Goal: Task Accomplishment & Management: Use online tool/utility

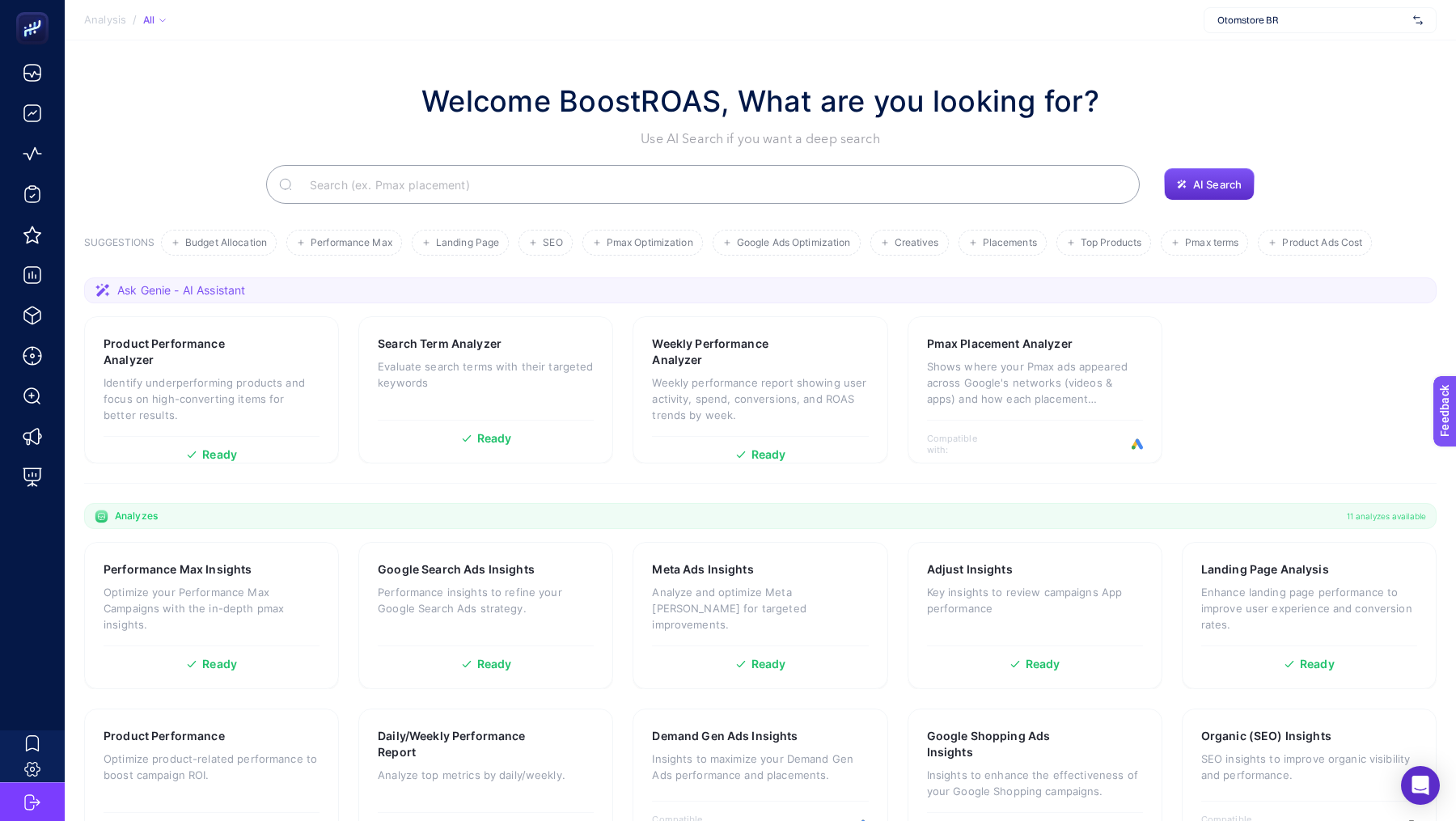
click at [1269, 28] on div "Otomstore BR" at bounding box center [1319, 20] width 233 height 26
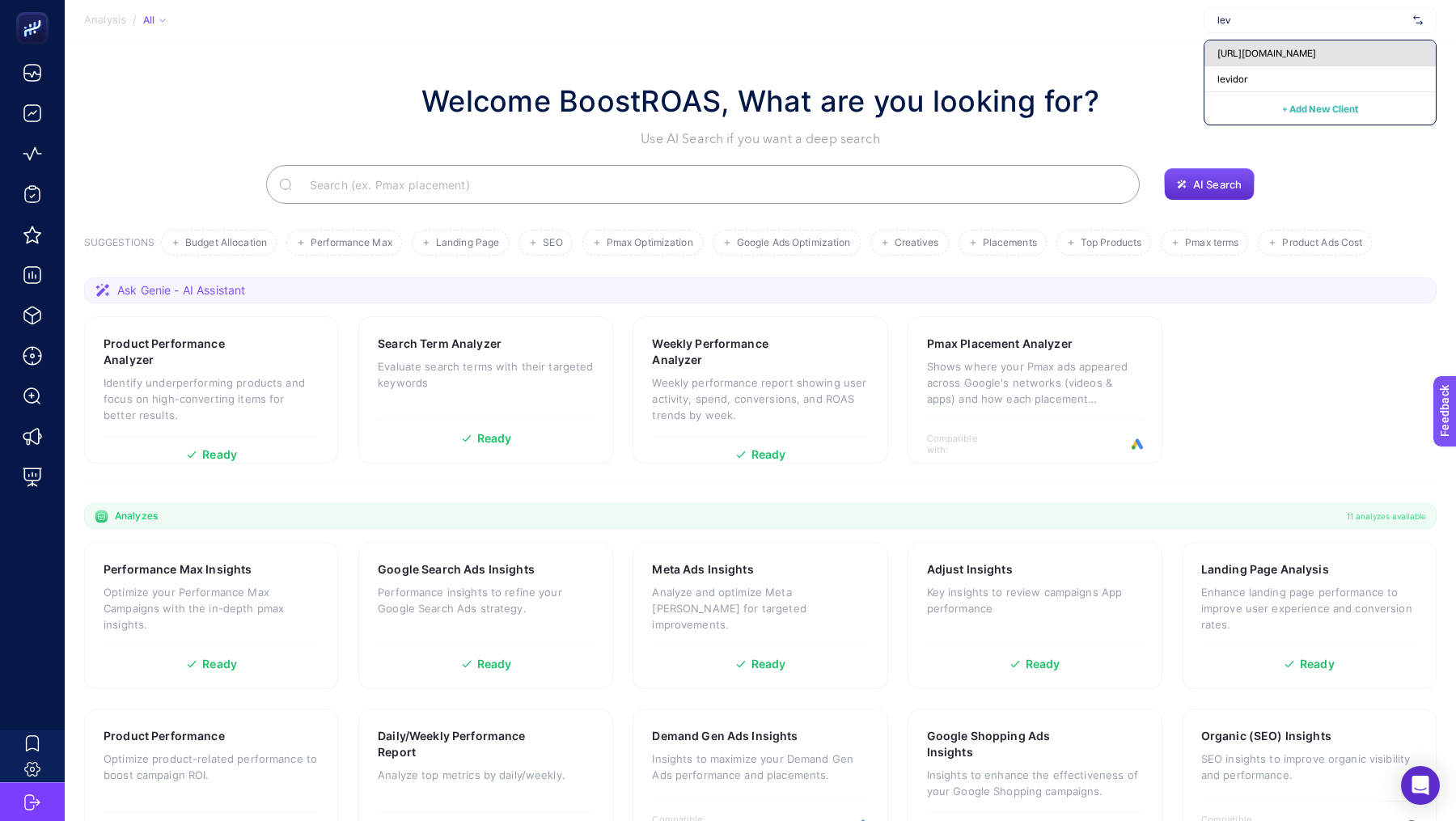
type input "lev"
click at [1246, 62] on div "[URL][DOMAIN_NAME]" at bounding box center [1319, 53] width 231 height 26
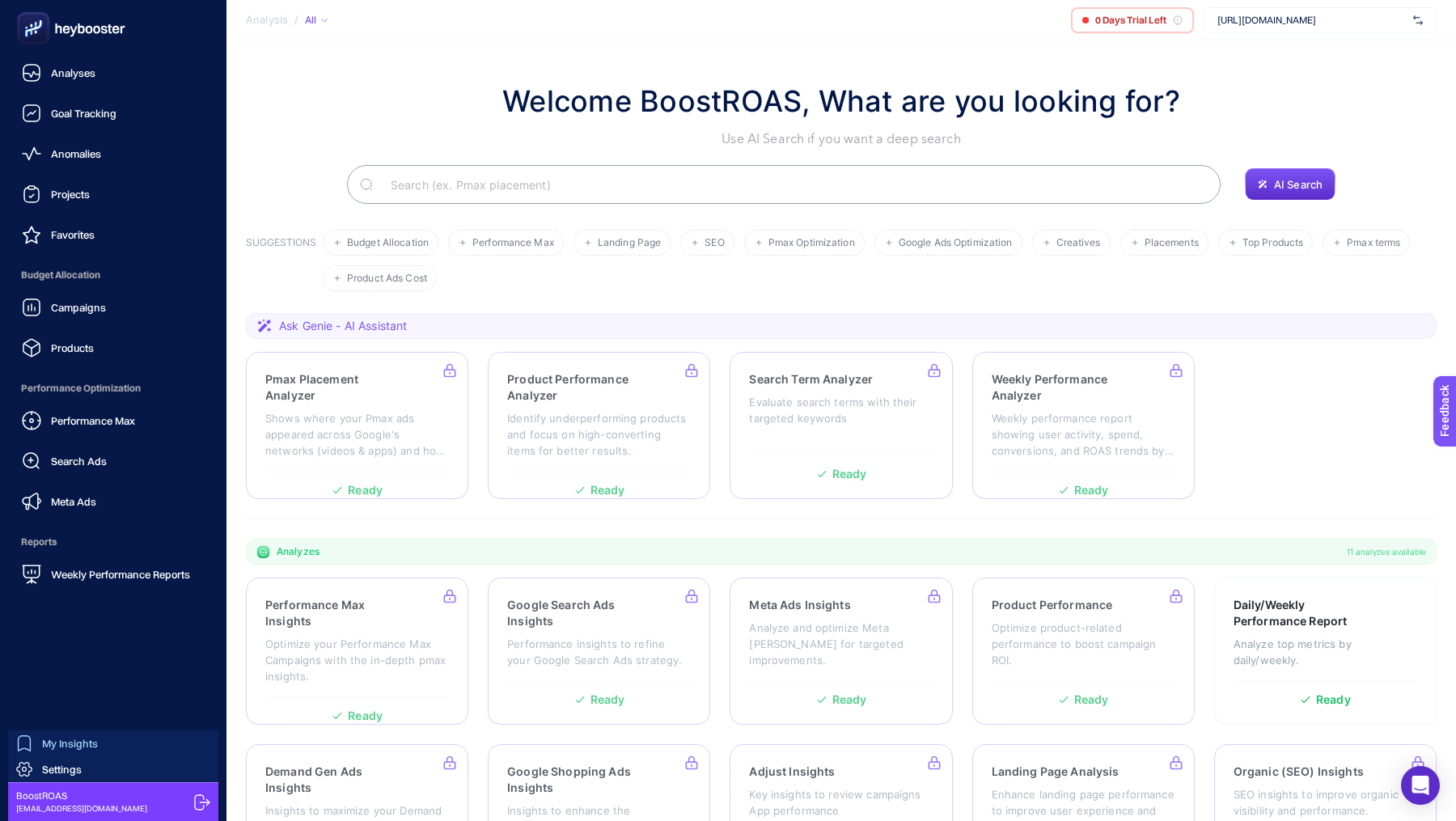
click at [75, 736] on span "My Insights" at bounding box center [70, 742] width 56 height 13
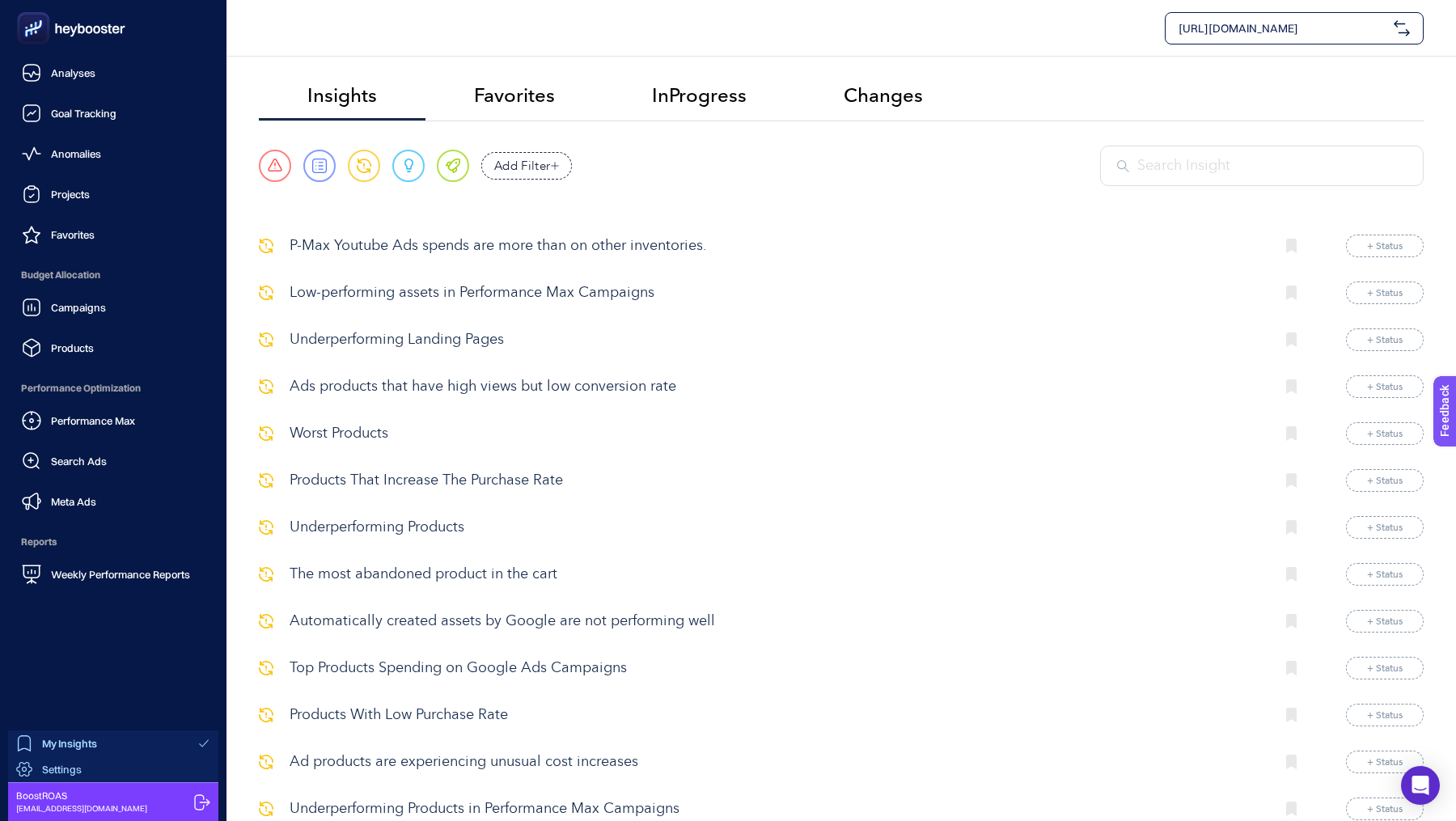
click at [69, 766] on span "Settings" at bounding box center [62, 769] width 39 height 13
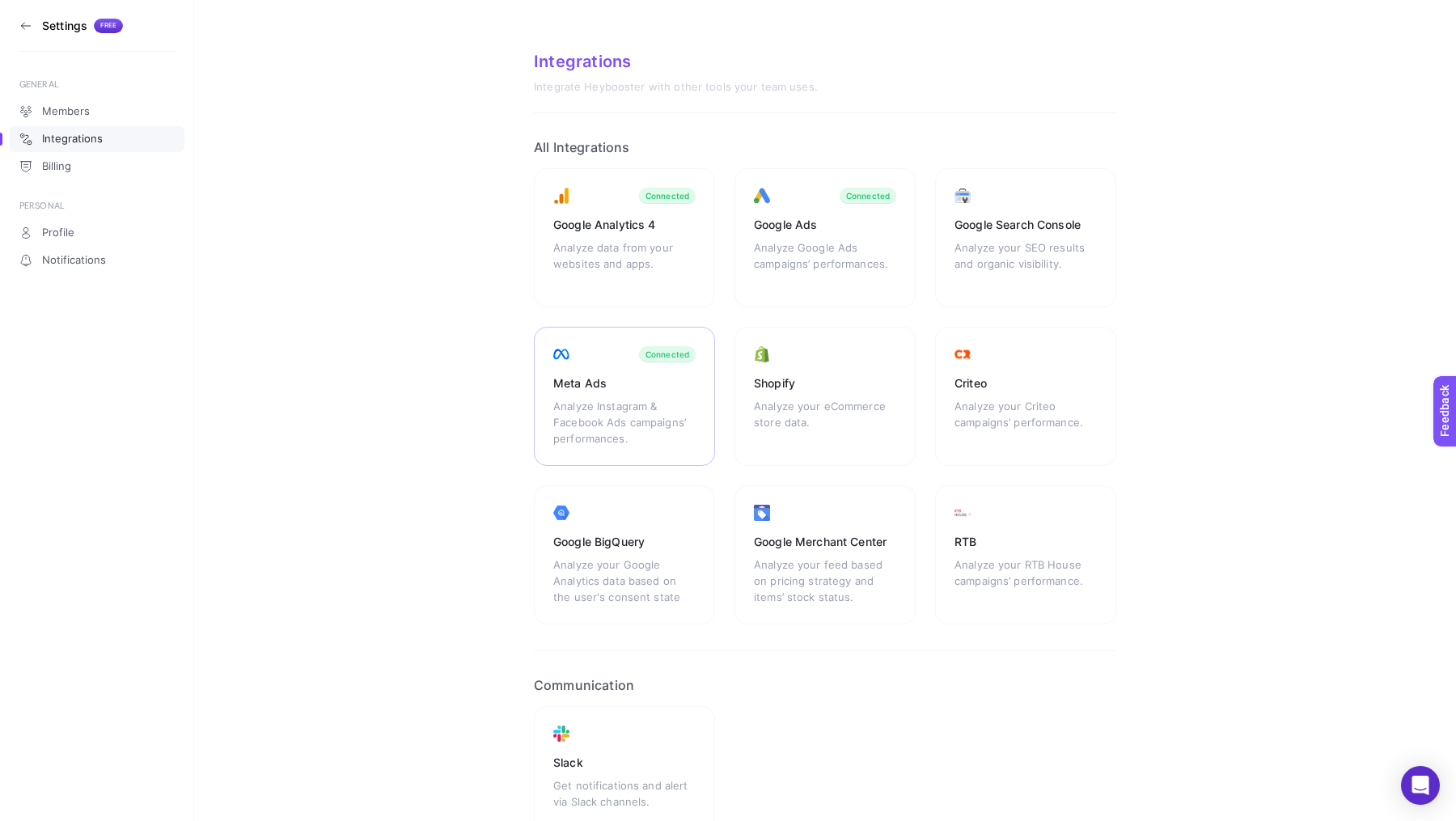
click at [603, 411] on div "Analyze Instagram & Facebook Ads campaigns’ performances." at bounding box center [624, 422] width 143 height 48
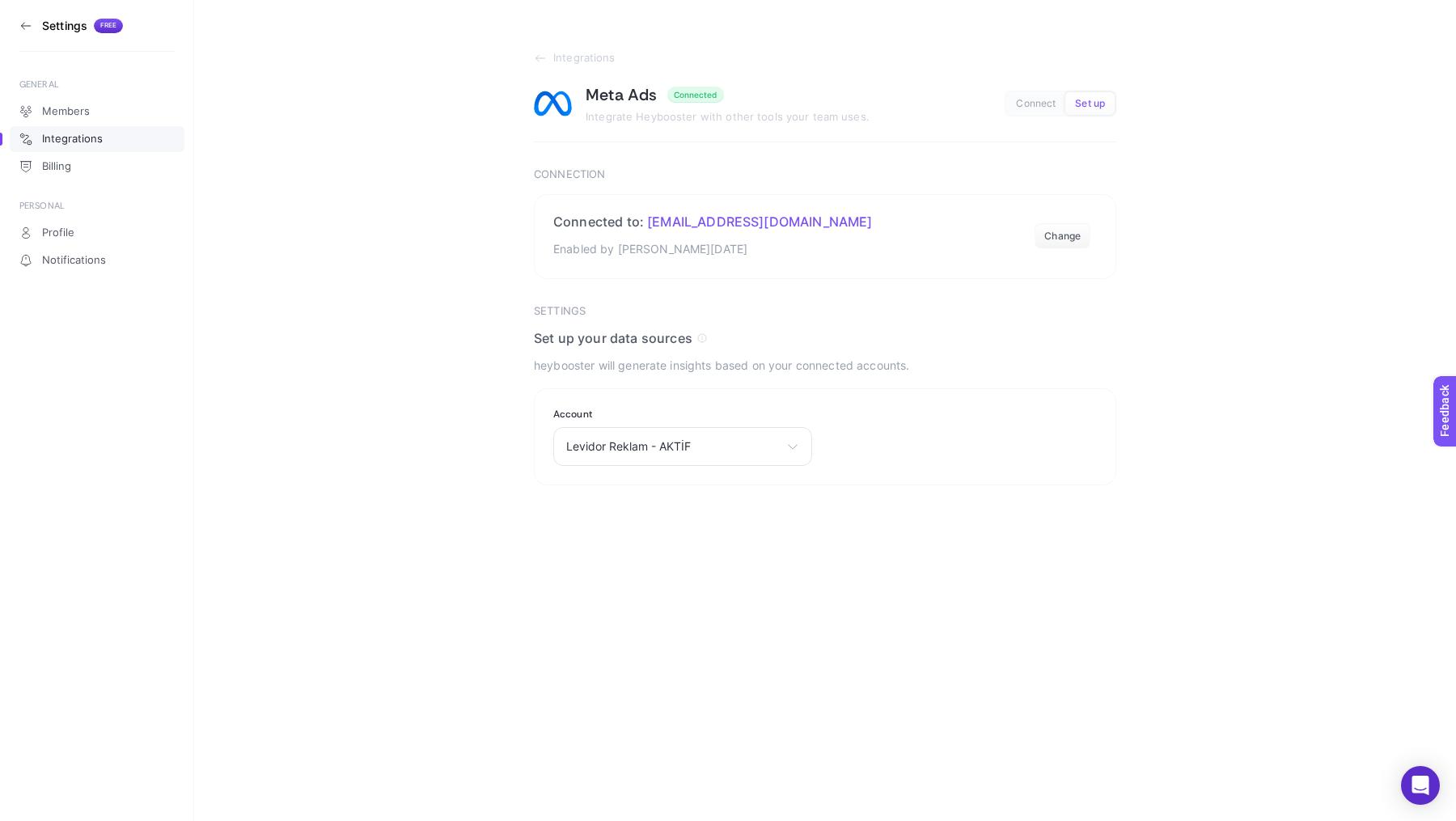
click at [25, 33] on section "Settings Free" at bounding box center [97, 26] width 155 height 52
click at [23, 27] on icon at bounding box center [22, 25] width 3 height 7
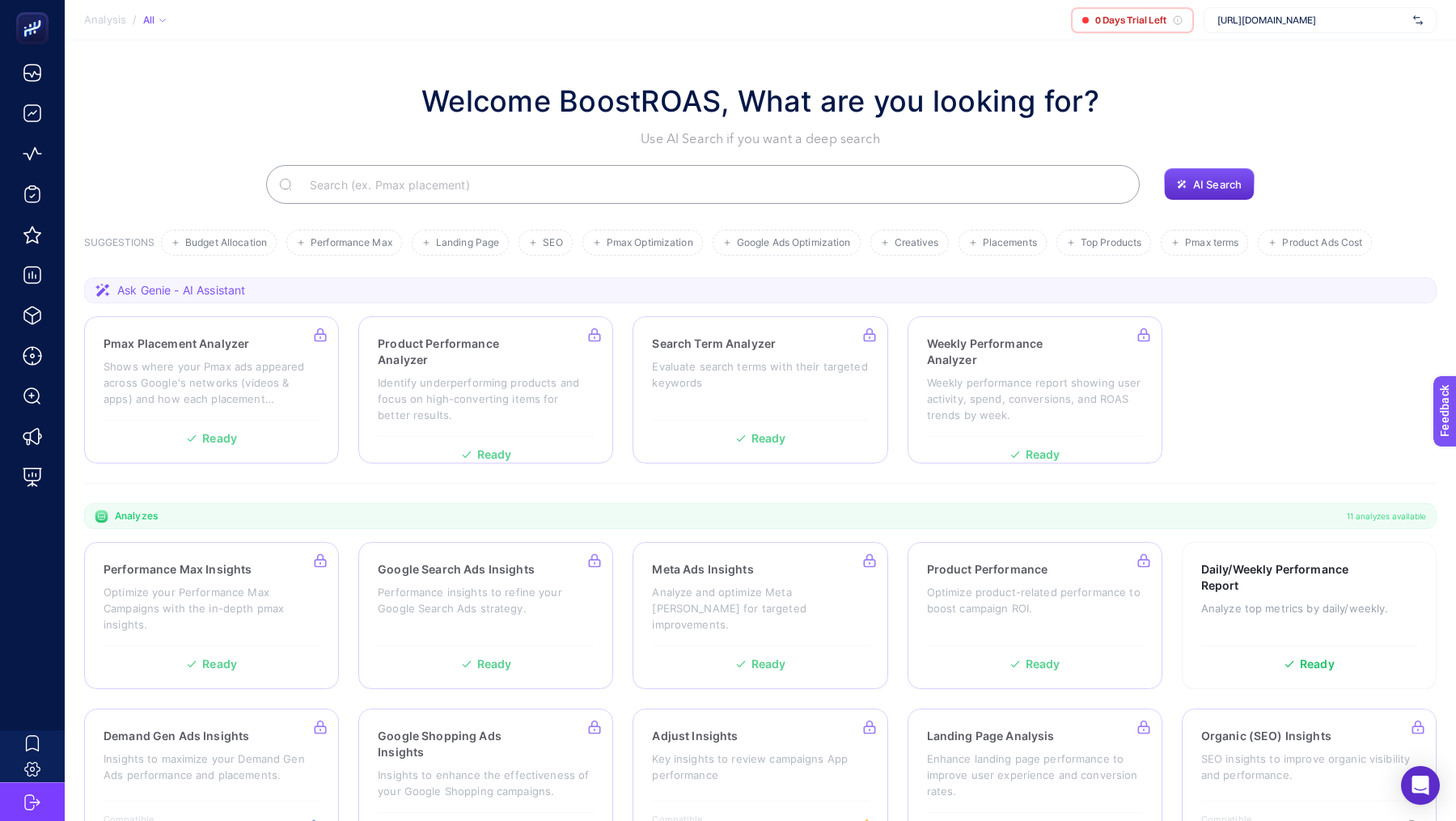
click at [1294, 19] on span "[URL][DOMAIN_NAME]" at bounding box center [1311, 20] width 189 height 13
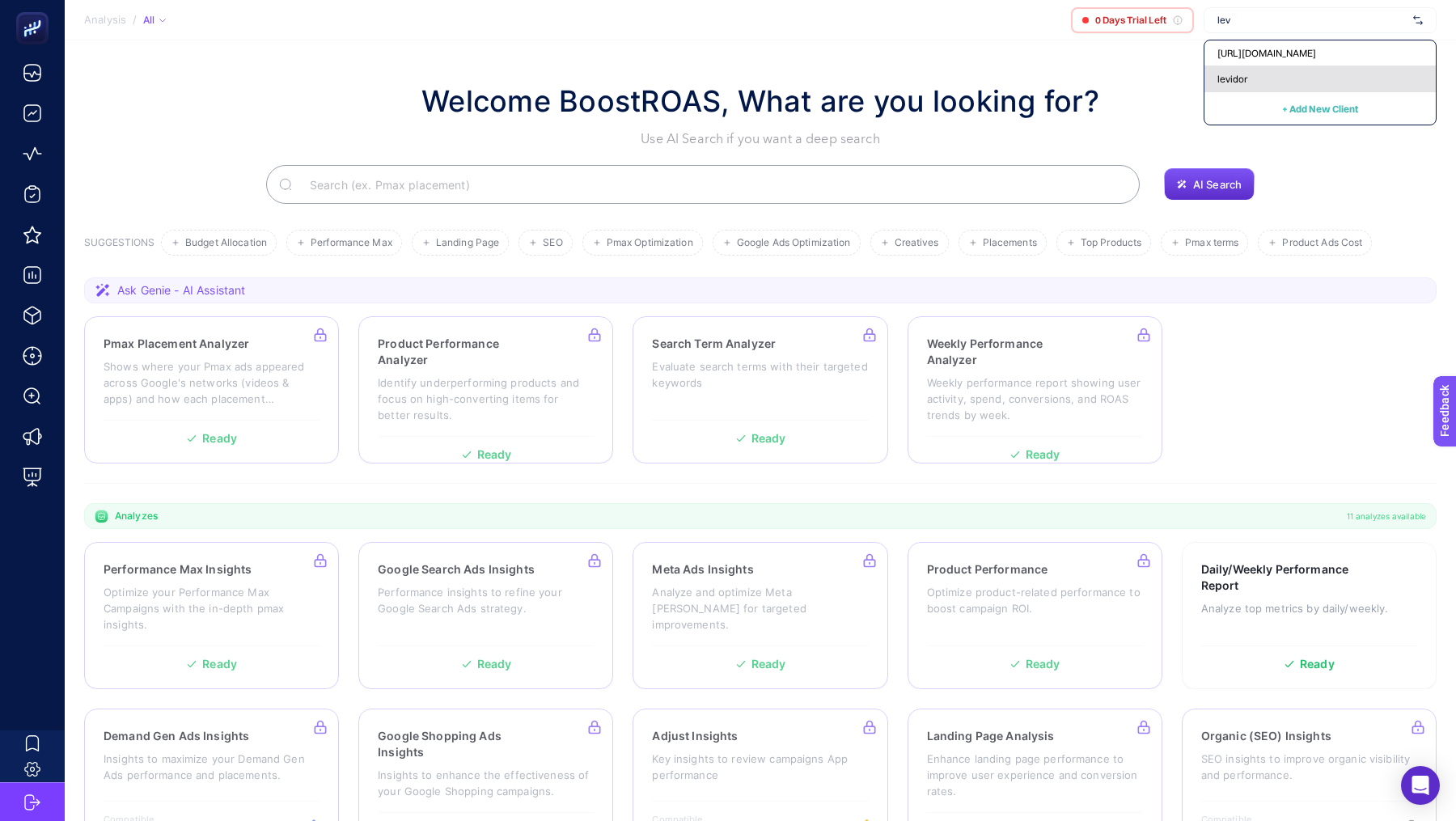
type input "lev"
click at [1284, 81] on div "levidor" at bounding box center [1319, 79] width 231 height 26
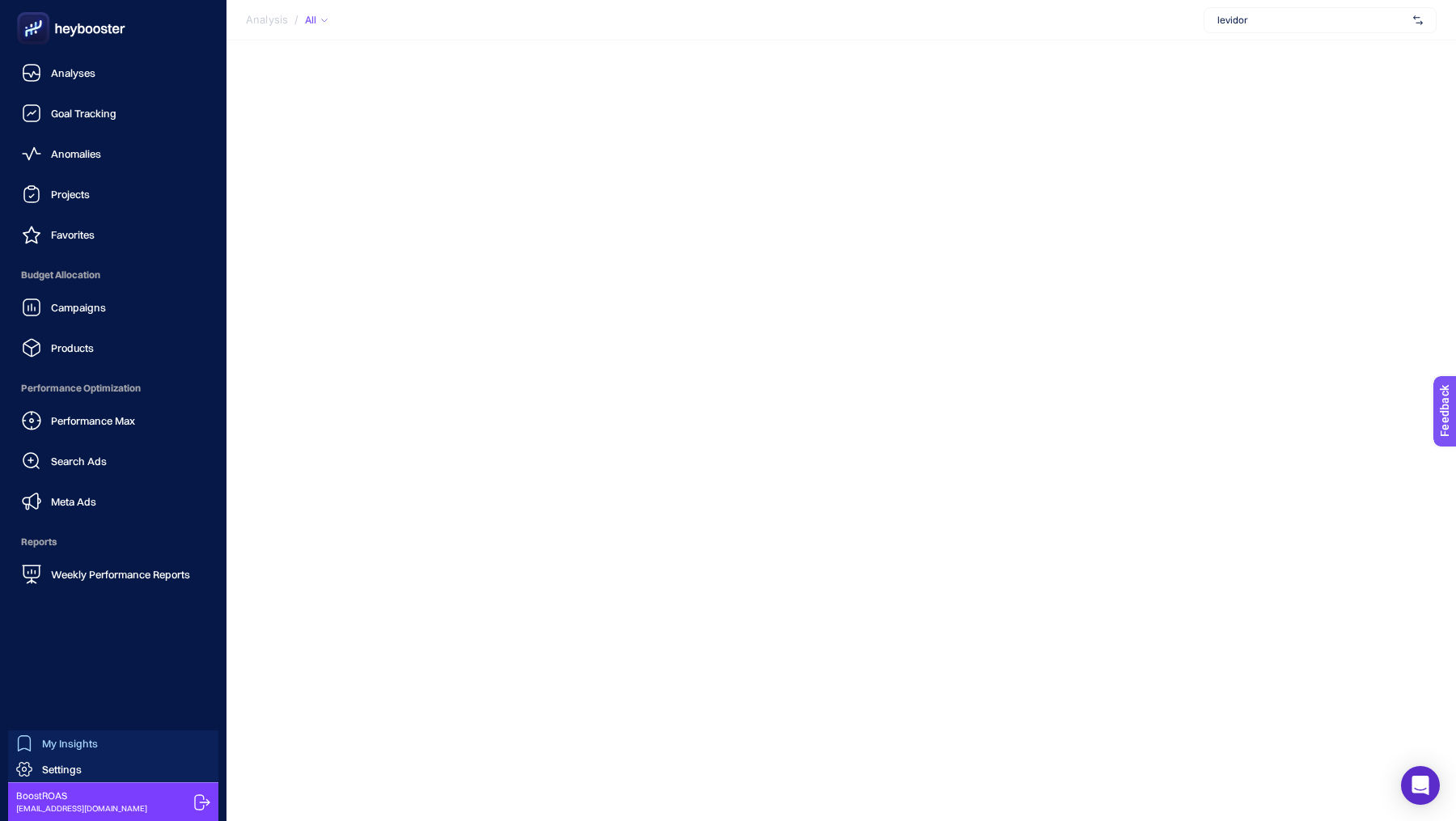
click at [74, 750] on div "My Insights" at bounding box center [56, 743] width 82 height 16
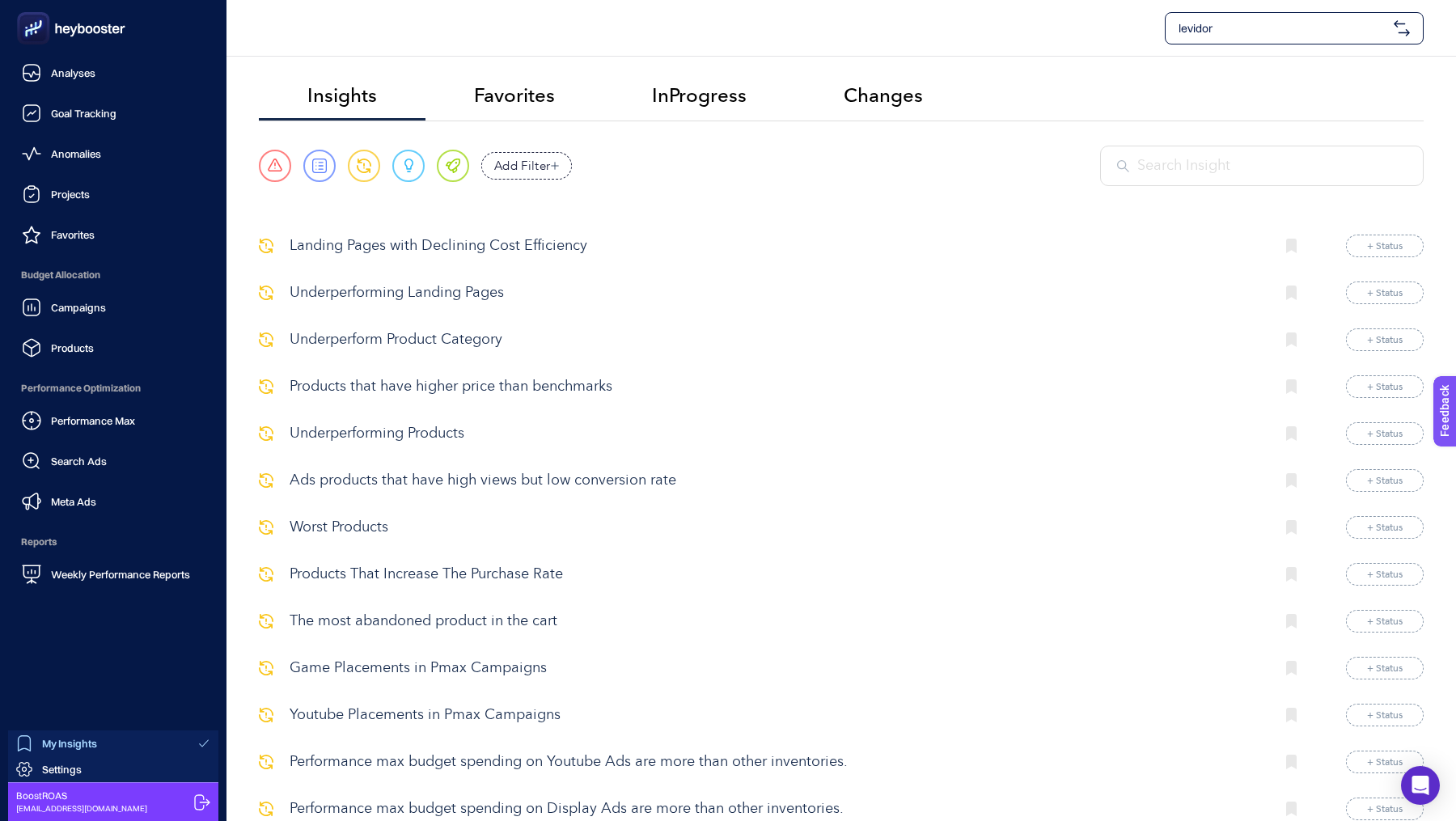
click at [36, 754] on link "My Insights" at bounding box center [113, 743] width 210 height 26
click at [43, 769] on span "Settings" at bounding box center [62, 769] width 39 height 13
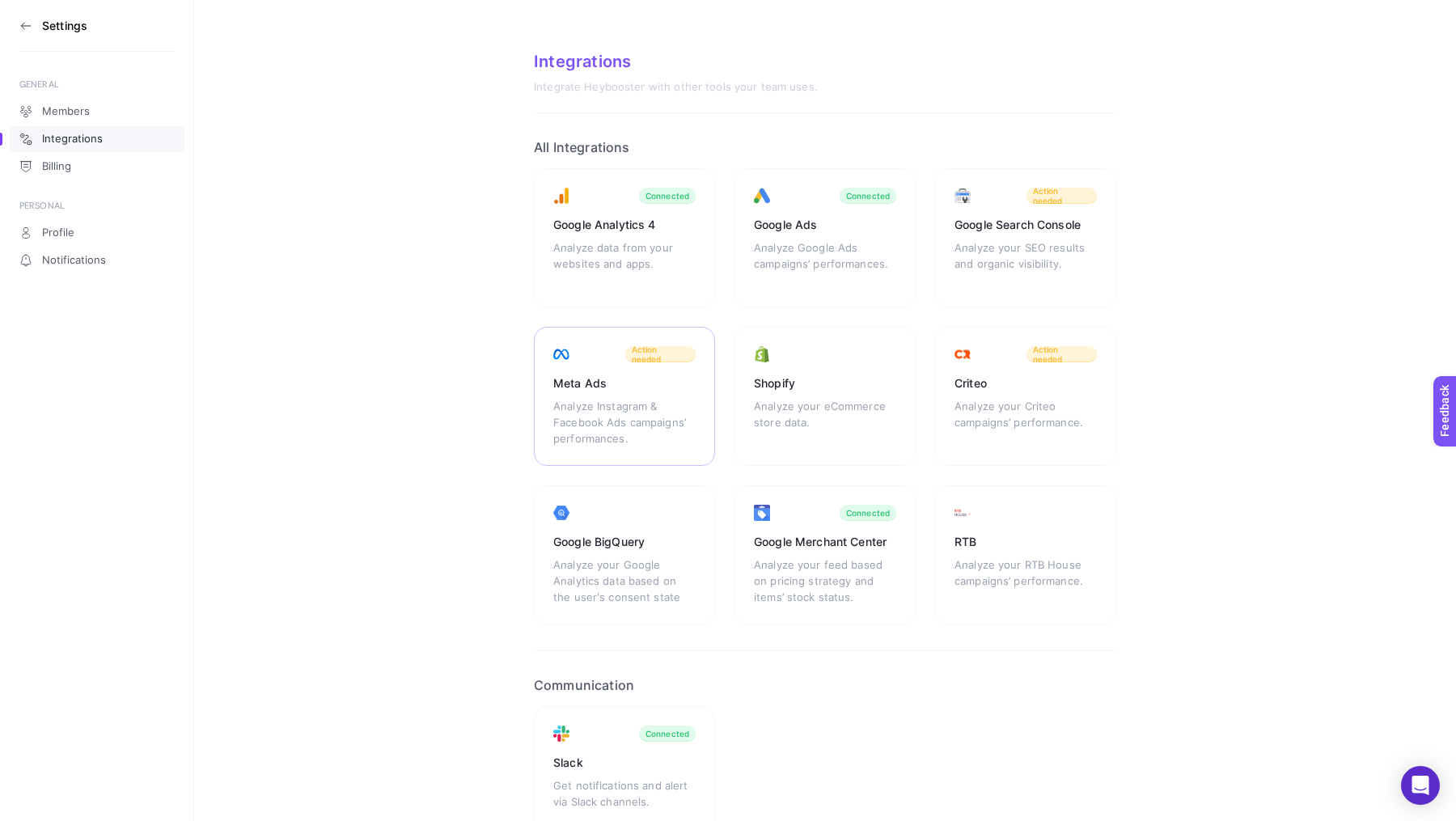
click at [587, 405] on div "Analyze Instagram & Facebook Ads campaigns’ performances." at bounding box center [624, 422] width 143 height 48
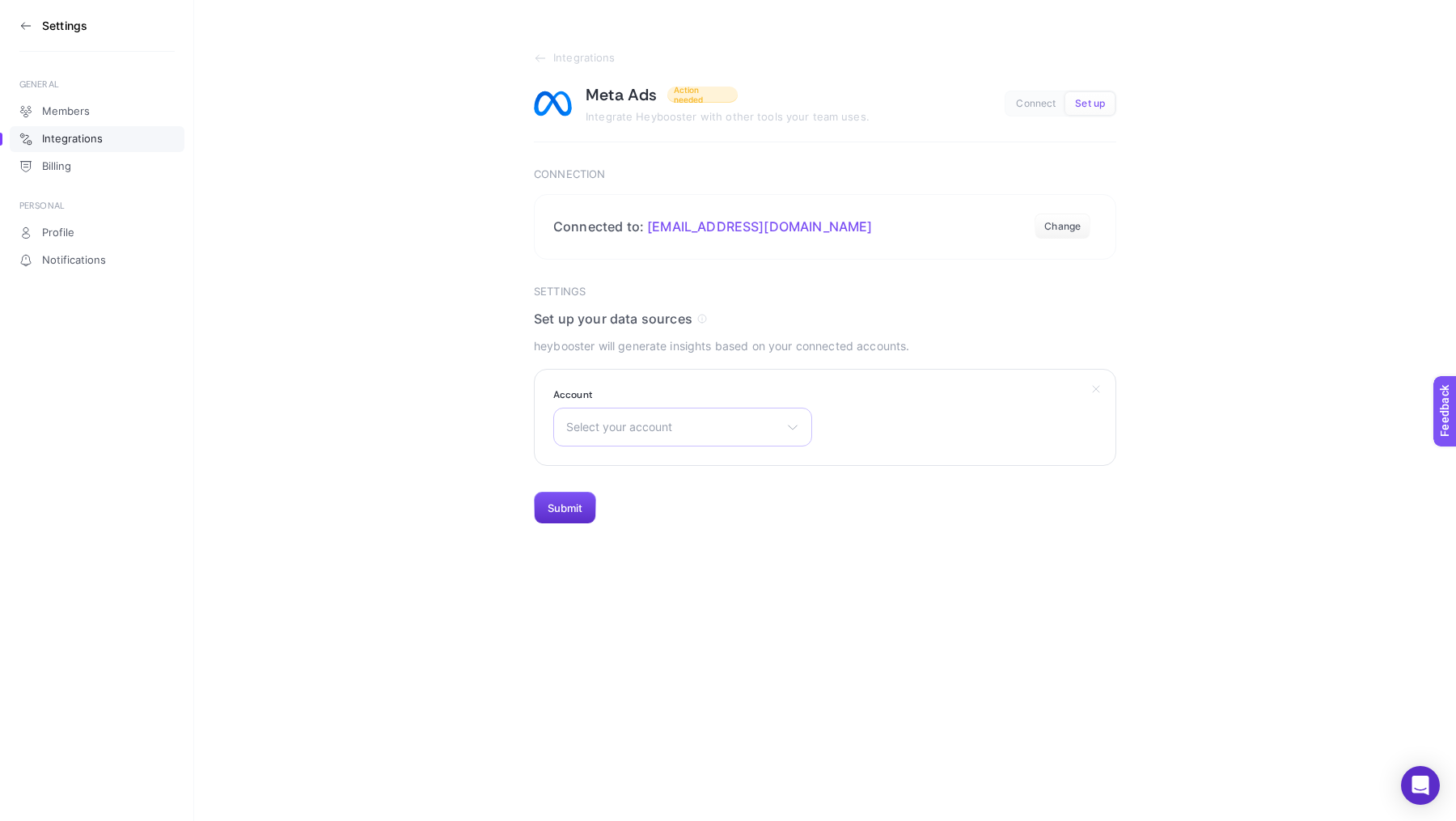
click at [701, 421] on span "Select your account" at bounding box center [672, 427] width 213 height 13
click at [652, 474] on input "text" at bounding box center [682, 465] width 258 height 32
type input "lev"
click at [652, 502] on span "Levidor Reklam - AKTİF" at bounding box center [629, 498] width 125 height 13
click at [545, 508] on button "Submit" at bounding box center [564, 507] width 62 height 32
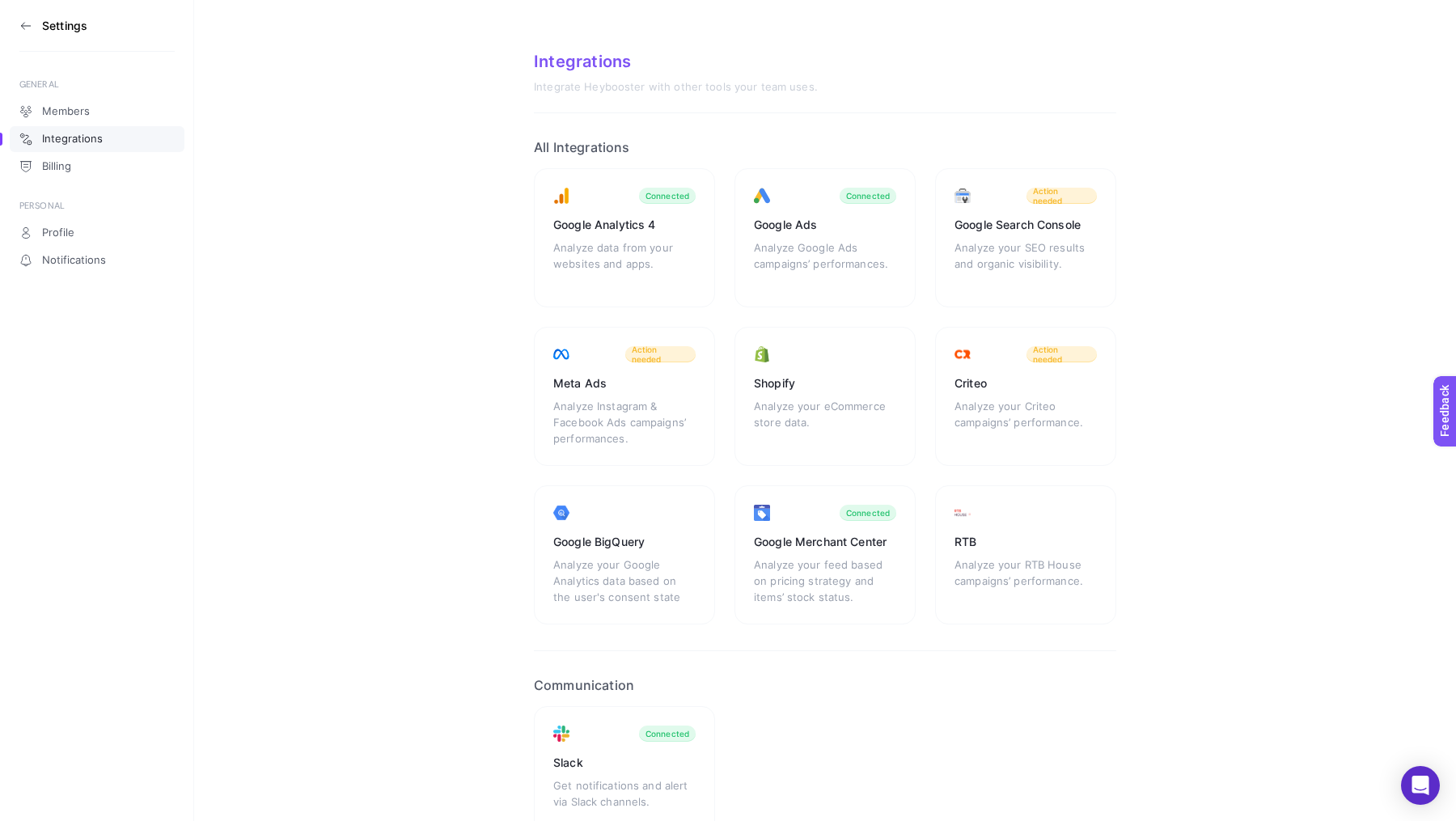
click at [16, 17] on aside "Settings GENERAL Members Integrations Billing PERSONAL Profile Notifications" at bounding box center [96, 410] width 194 height 821
click at [25, 23] on icon at bounding box center [26, 26] width 13 height 13
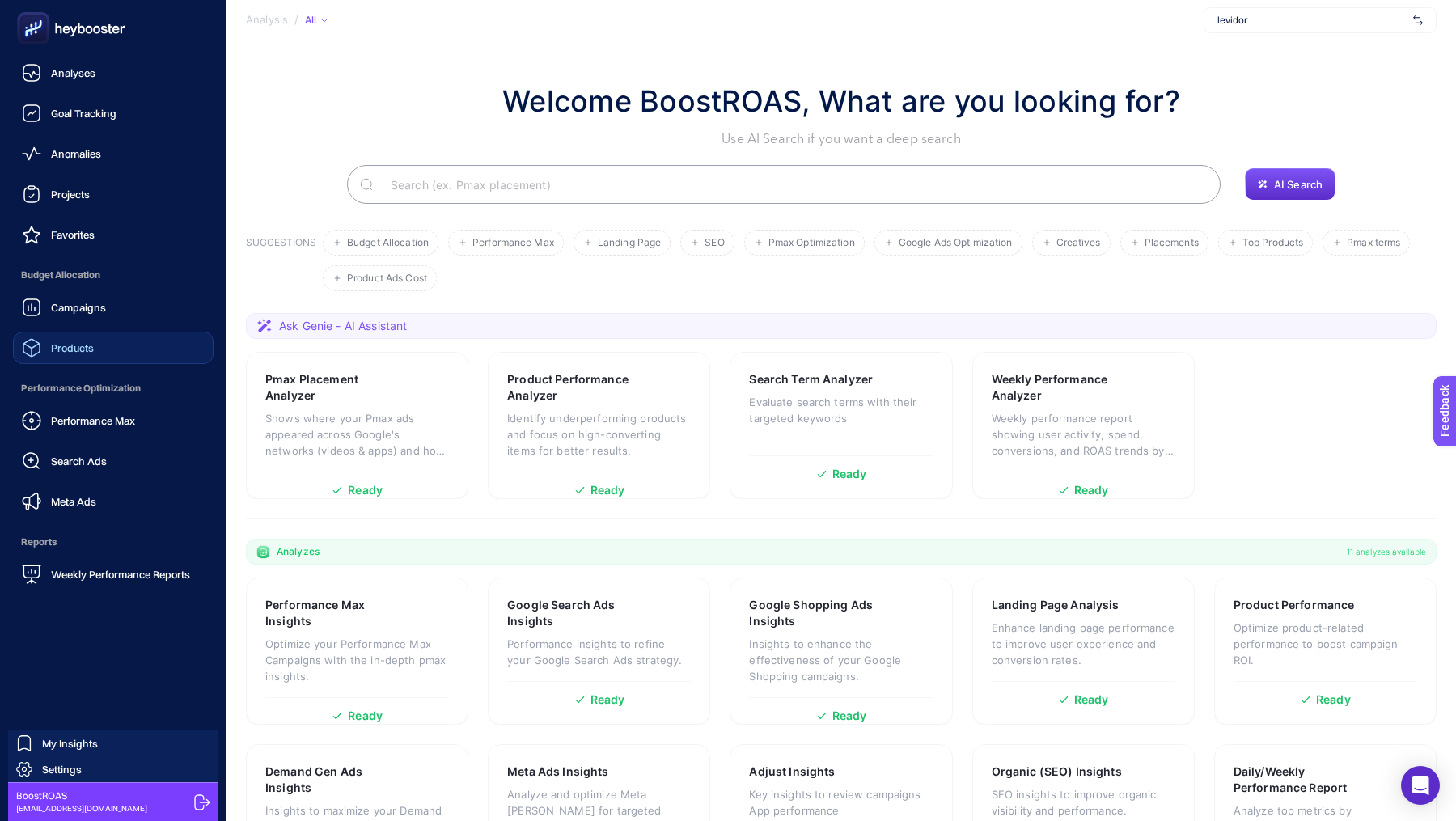
click at [72, 335] on link "Products" at bounding box center [113, 347] width 201 height 32
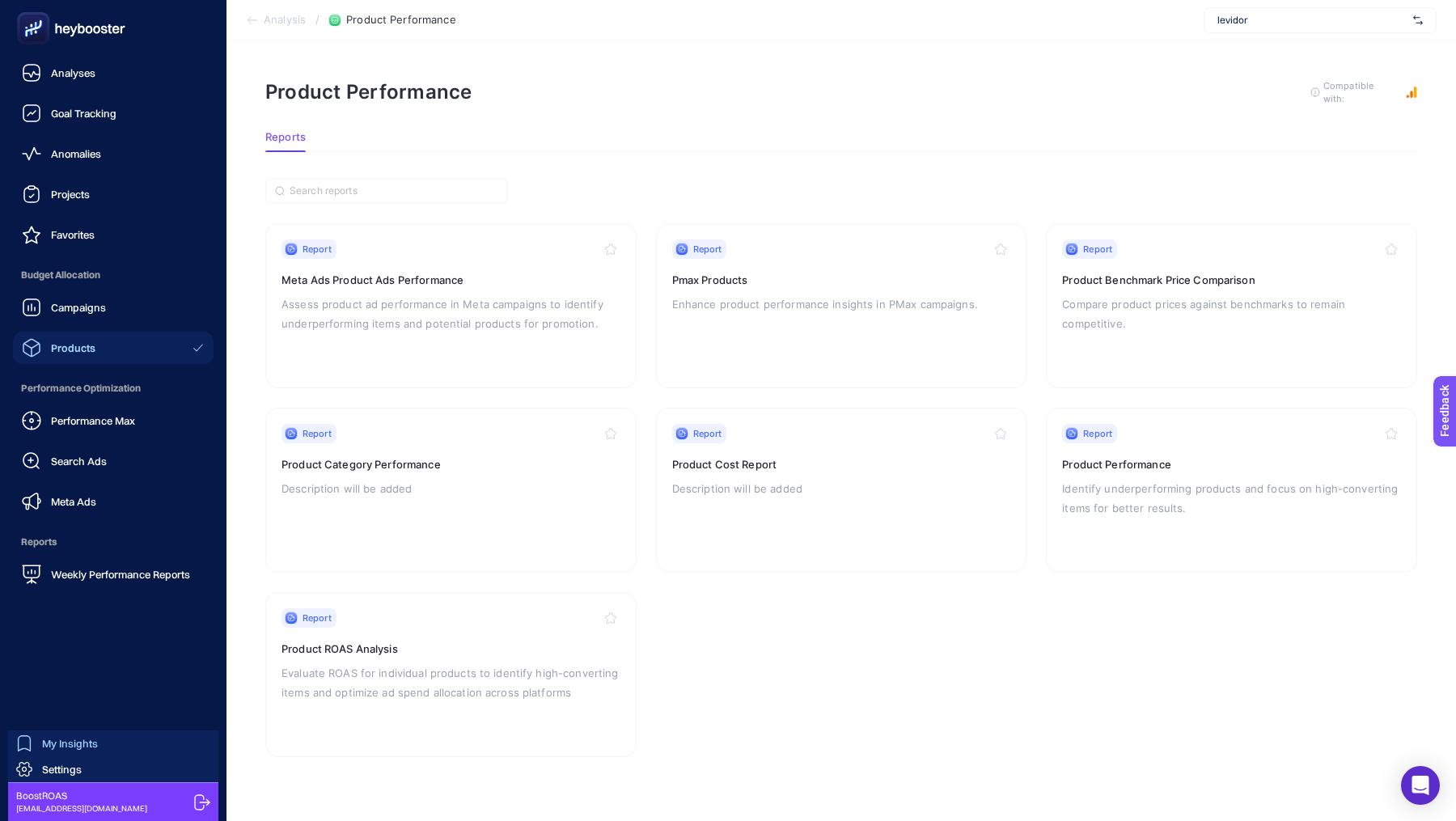
click at [65, 742] on span "My Insights" at bounding box center [70, 742] width 56 height 13
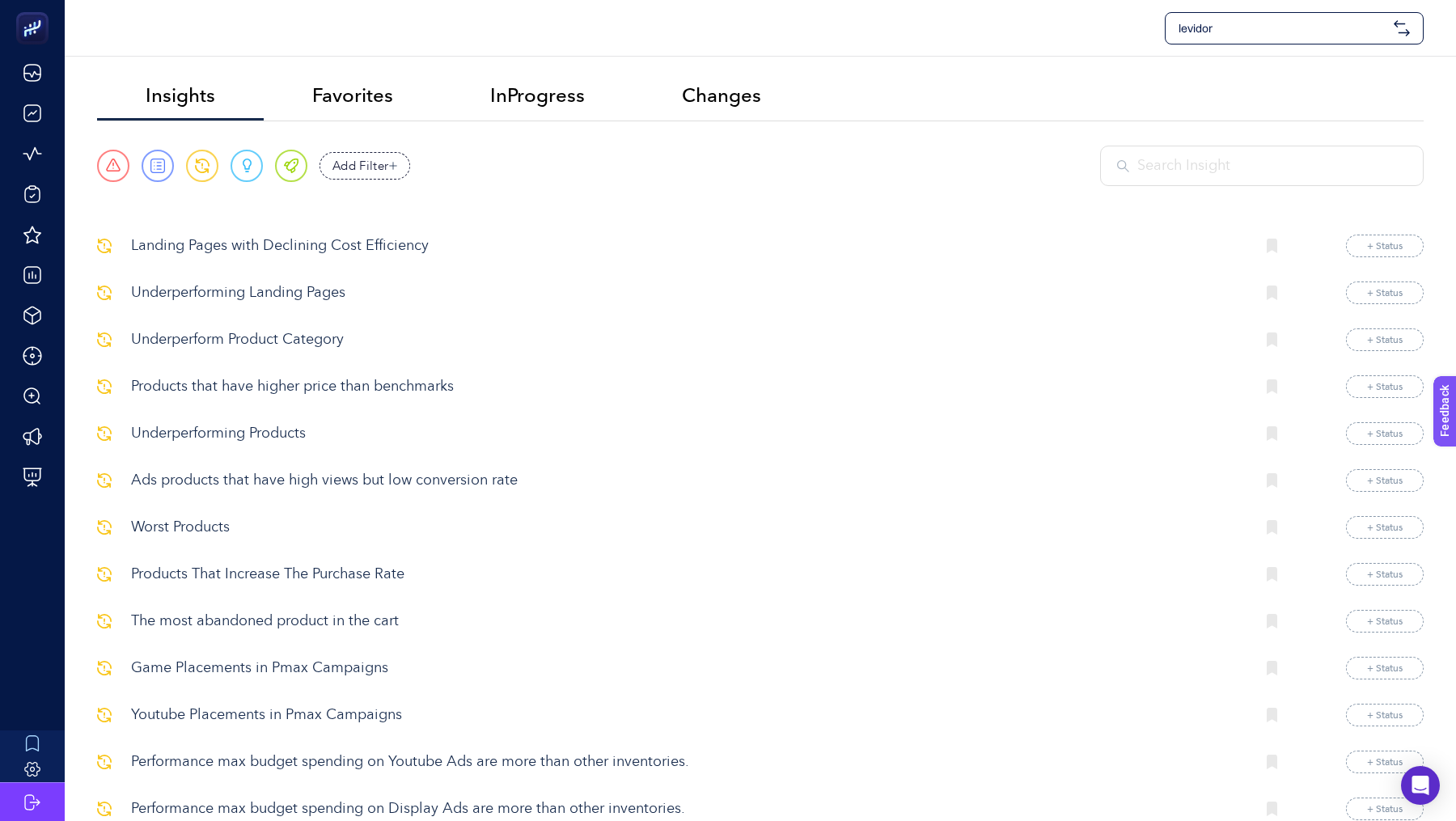
click at [1285, 161] on input "text" at bounding box center [1271, 166] width 269 height 22
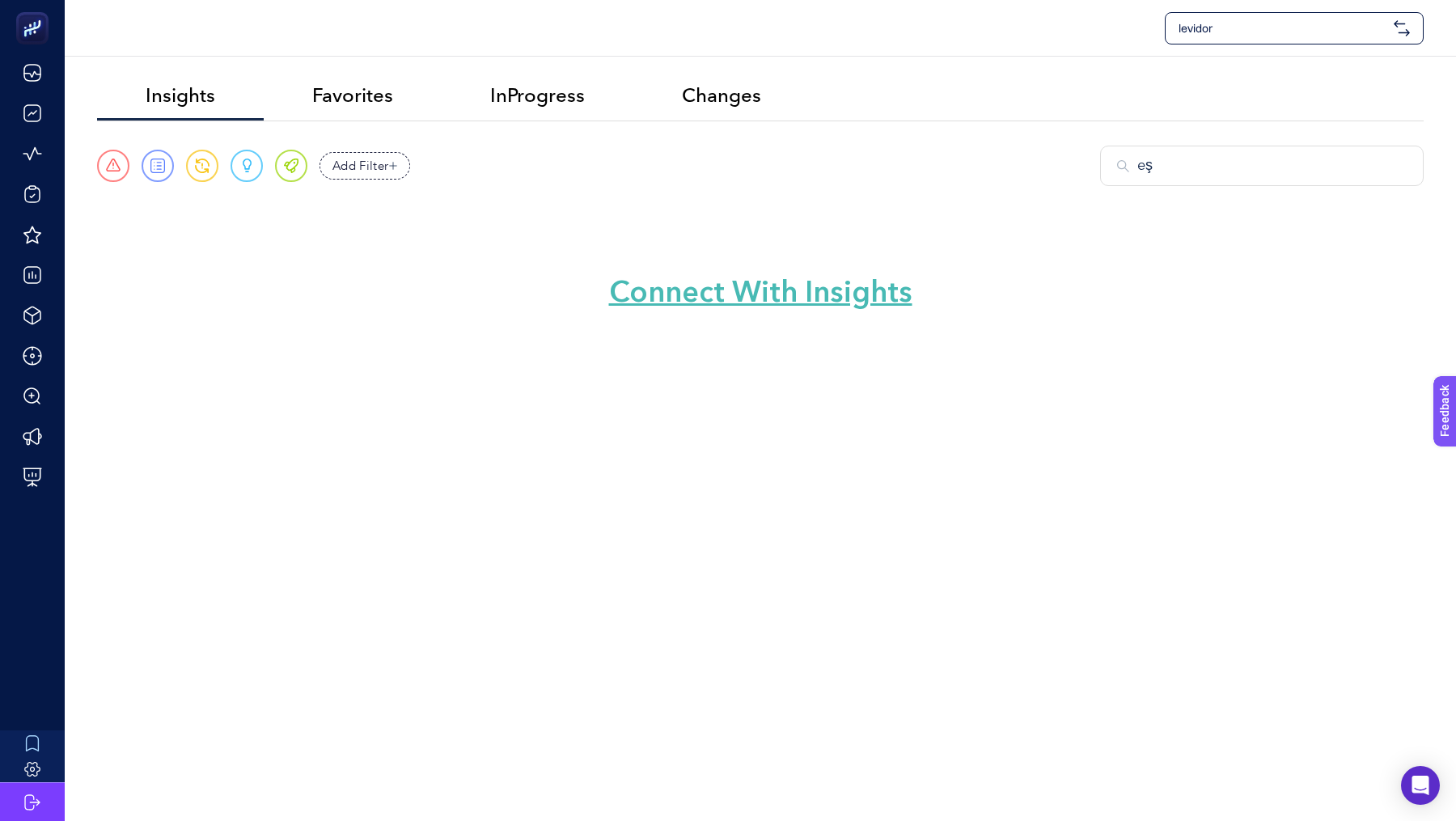
type input "e"
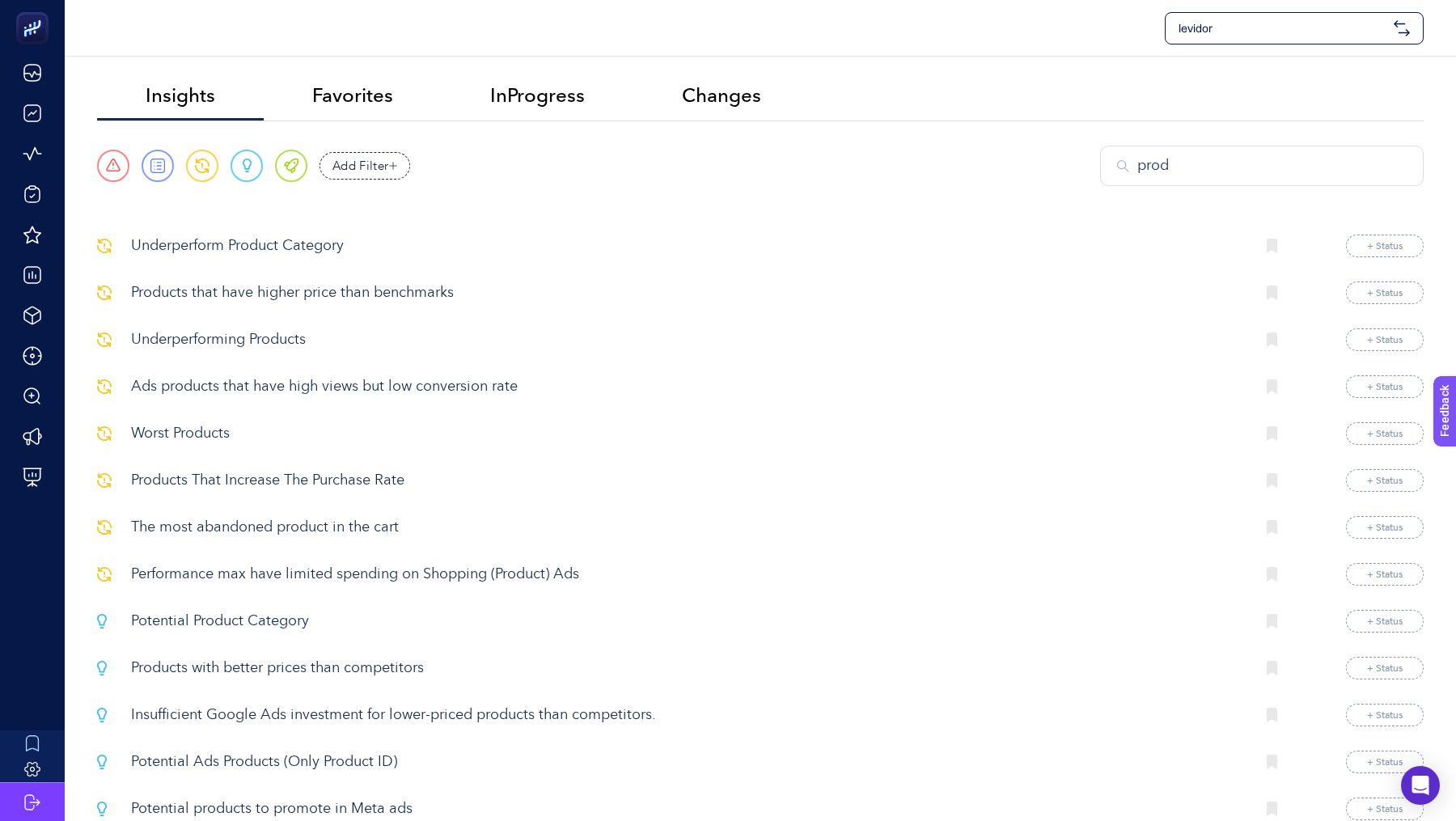
click at [1200, 157] on input "prod" at bounding box center [1271, 166] width 269 height 22
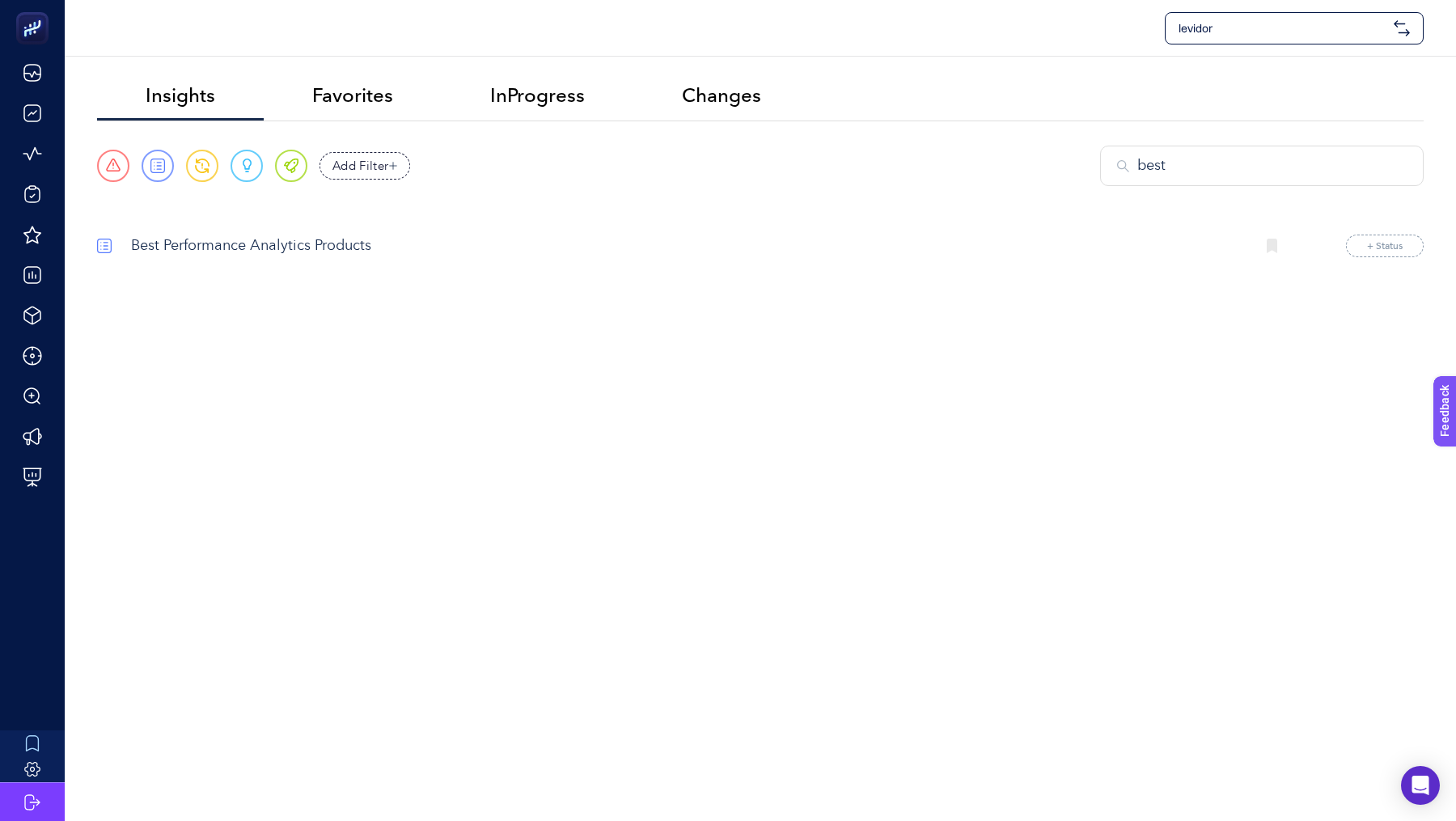
type input "best"
click at [255, 237] on p "Best Performance Analytics Products" at bounding box center [685, 246] width 1110 height 22
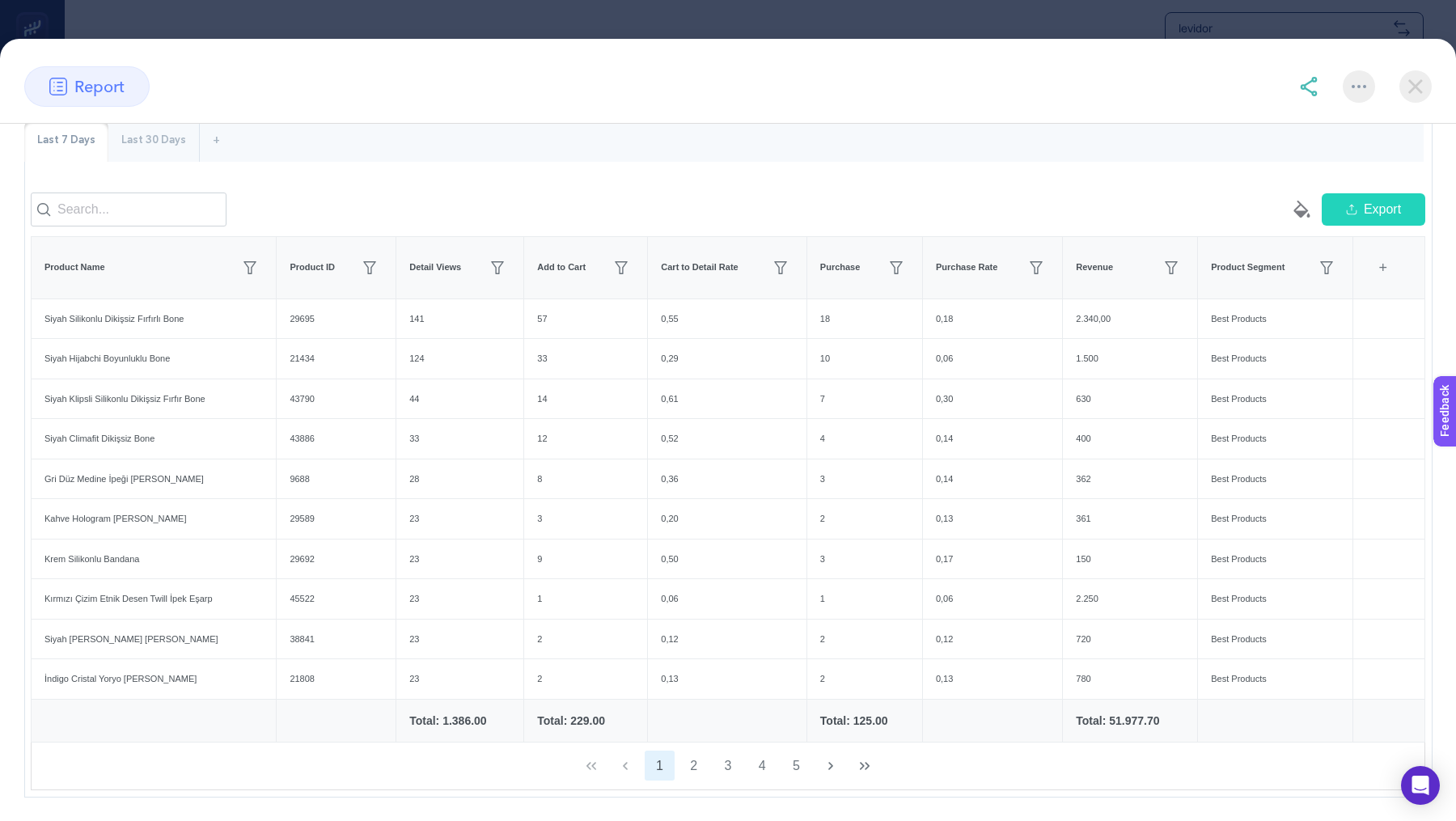
scroll to position [148, 0]
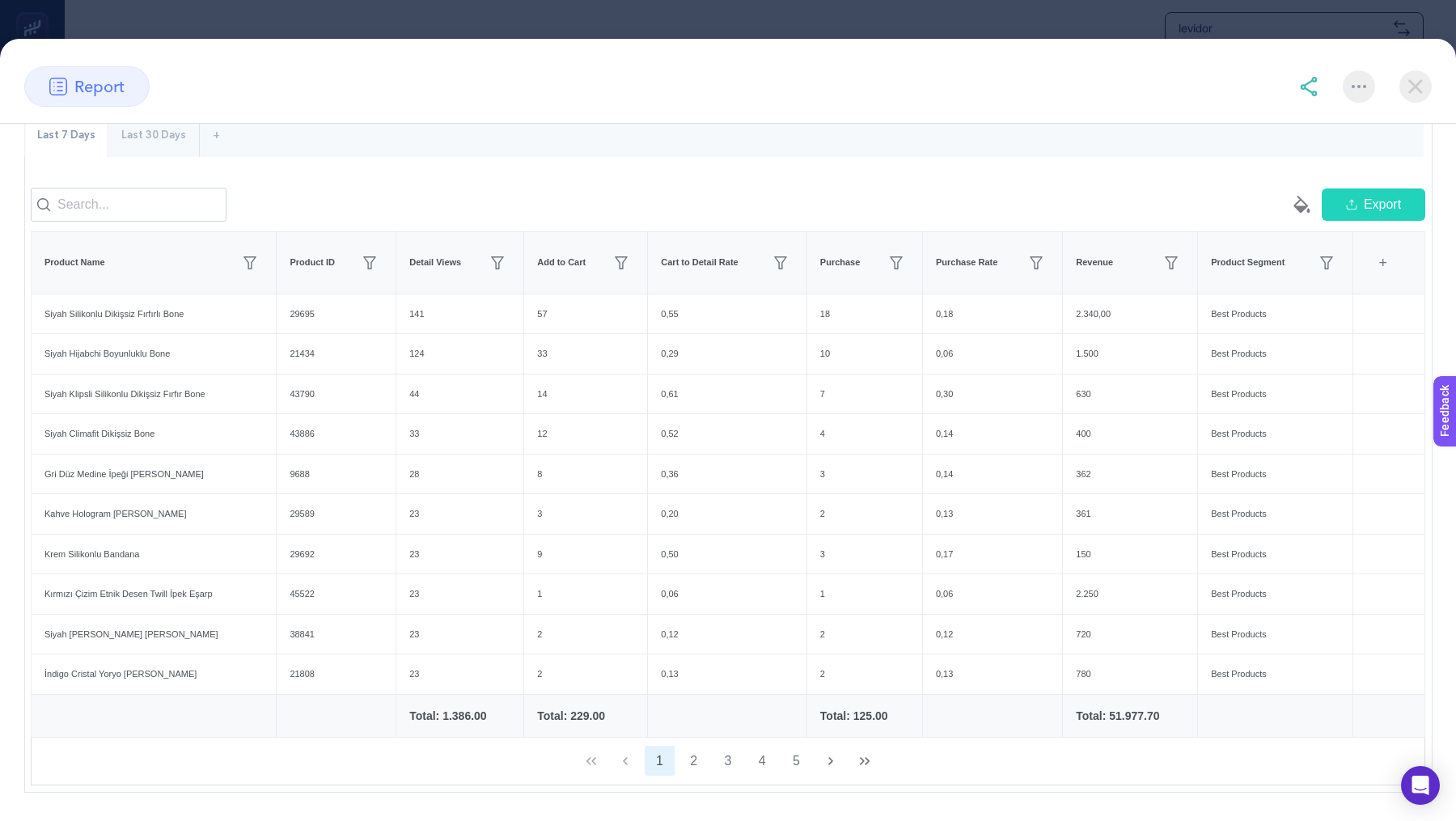
click at [614, 16] on section "report Best Performance Analytics Products Create project from this insight UPD…" at bounding box center [728, 410] width 1456 height 821
